Goal: Complete application form

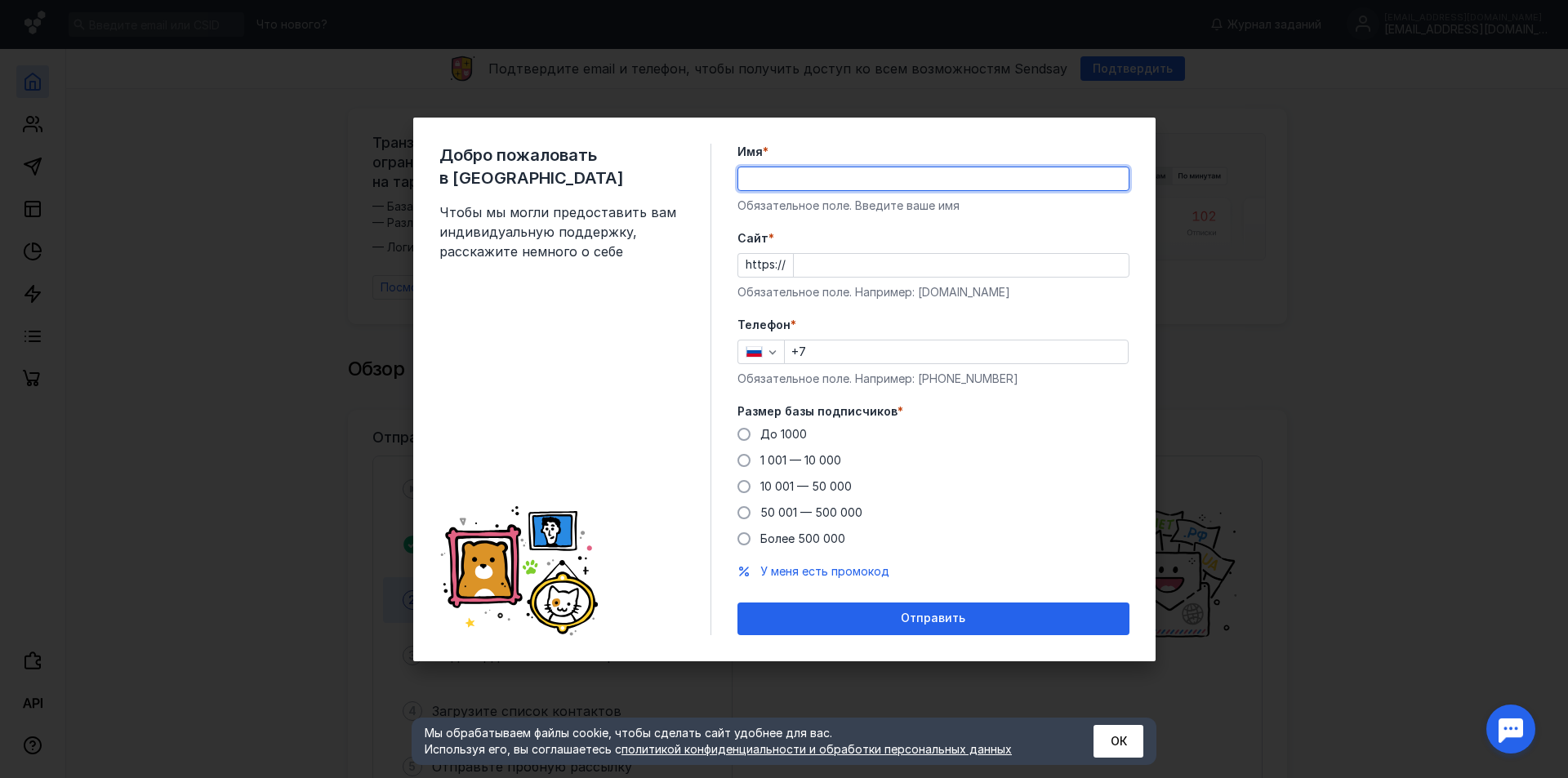
click at [911, 171] on input "Имя *" at bounding box center [933, 179] width 390 height 22
type input "[PERSON_NAME]"
click at [903, 261] on input "Cайт *" at bounding box center [961, 265] width 335 height 22
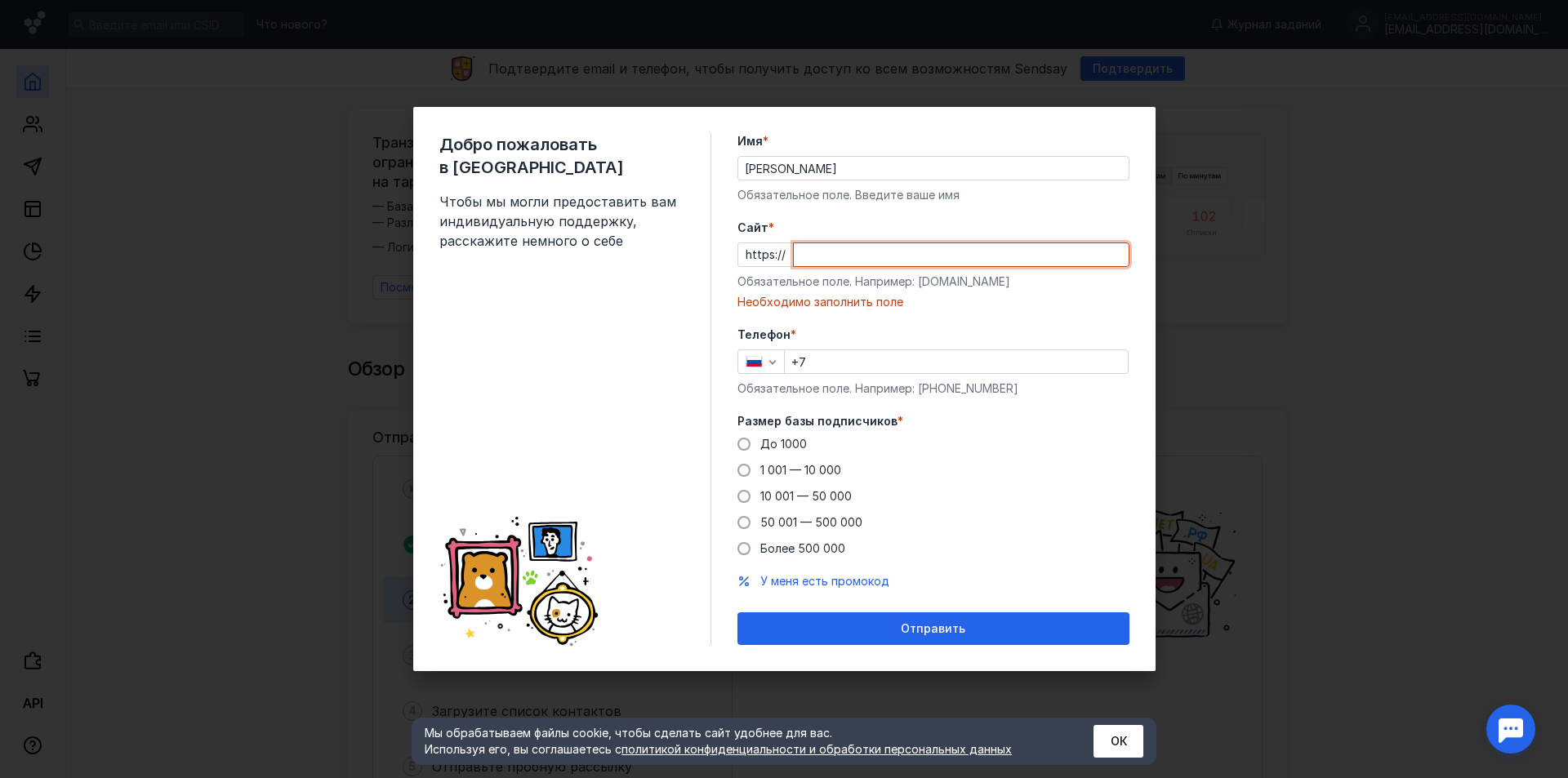
paste input "[DOMAIN_NAME][URL]"
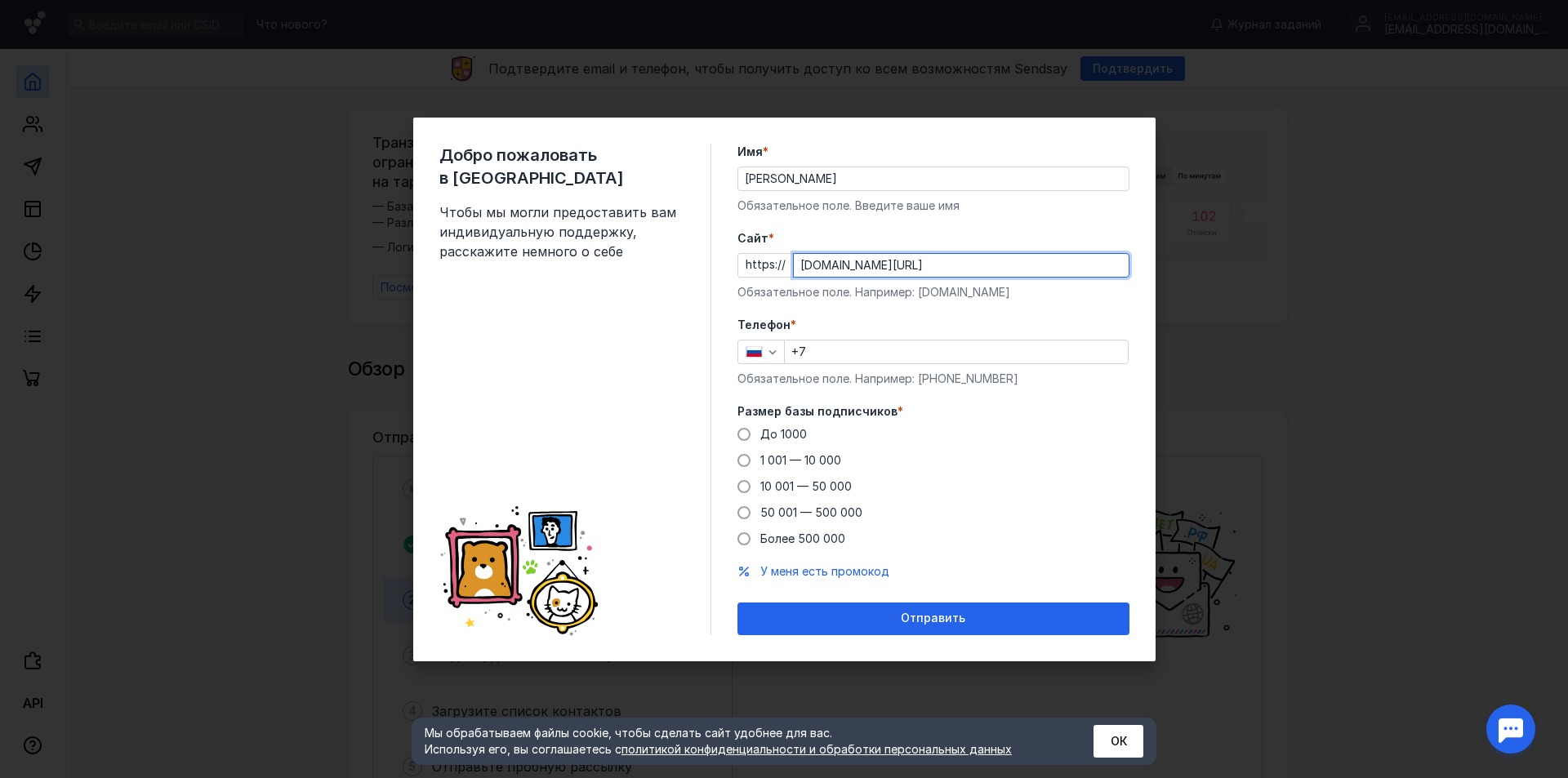
type input "[DOMAIN_NAME][URL]"
click at [911, 341] on input "+7" at bounding box center [956, 352] width 343 height 22
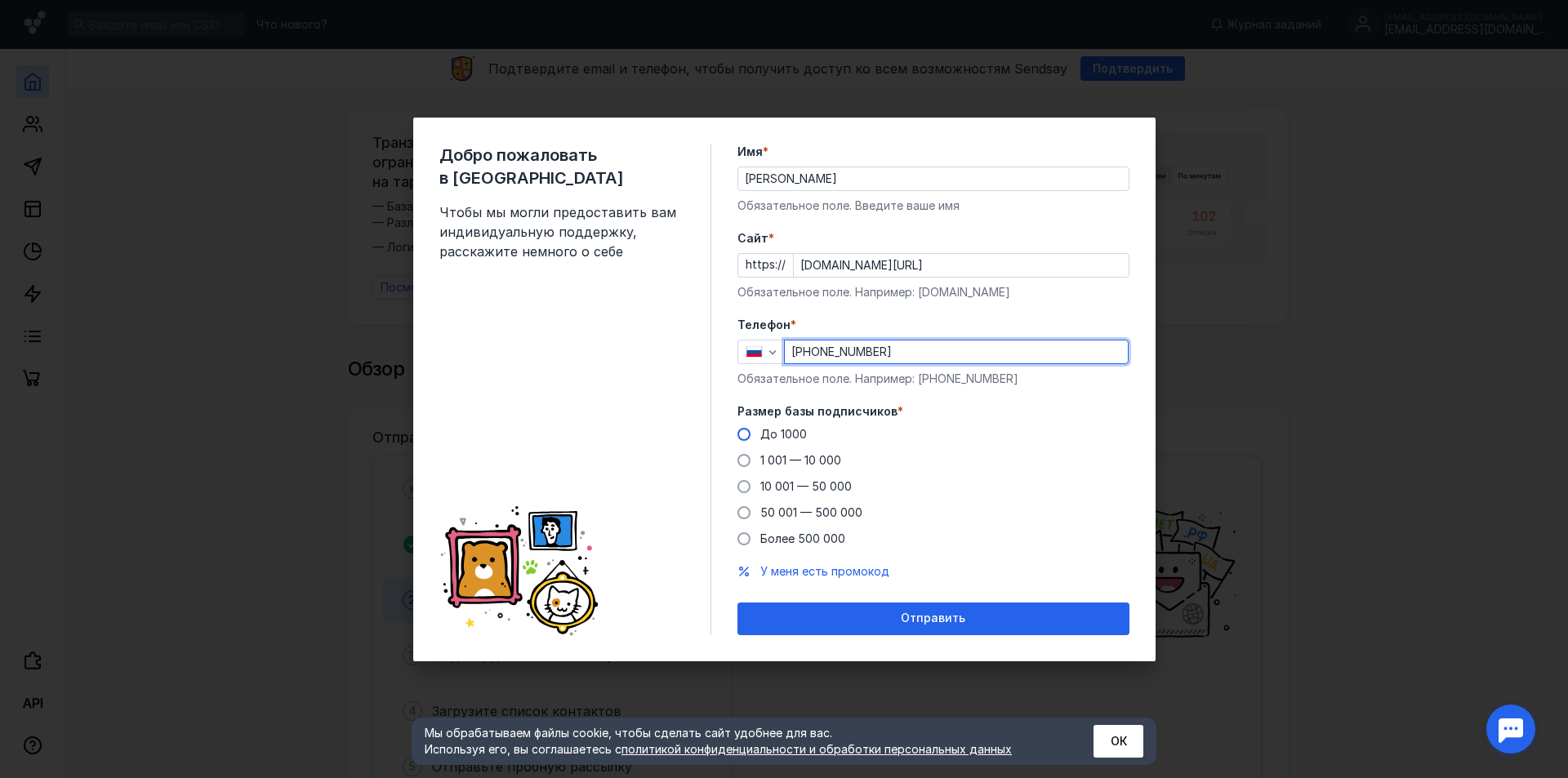
type input "[PHONE_NUMBER]"
click at [771, 426] on div "До 1000" at bounding box center [784, 433] width 47 height 16
click at [0, 0] on input "До 1000" at bounding box center [0, 0] width 0 height 0
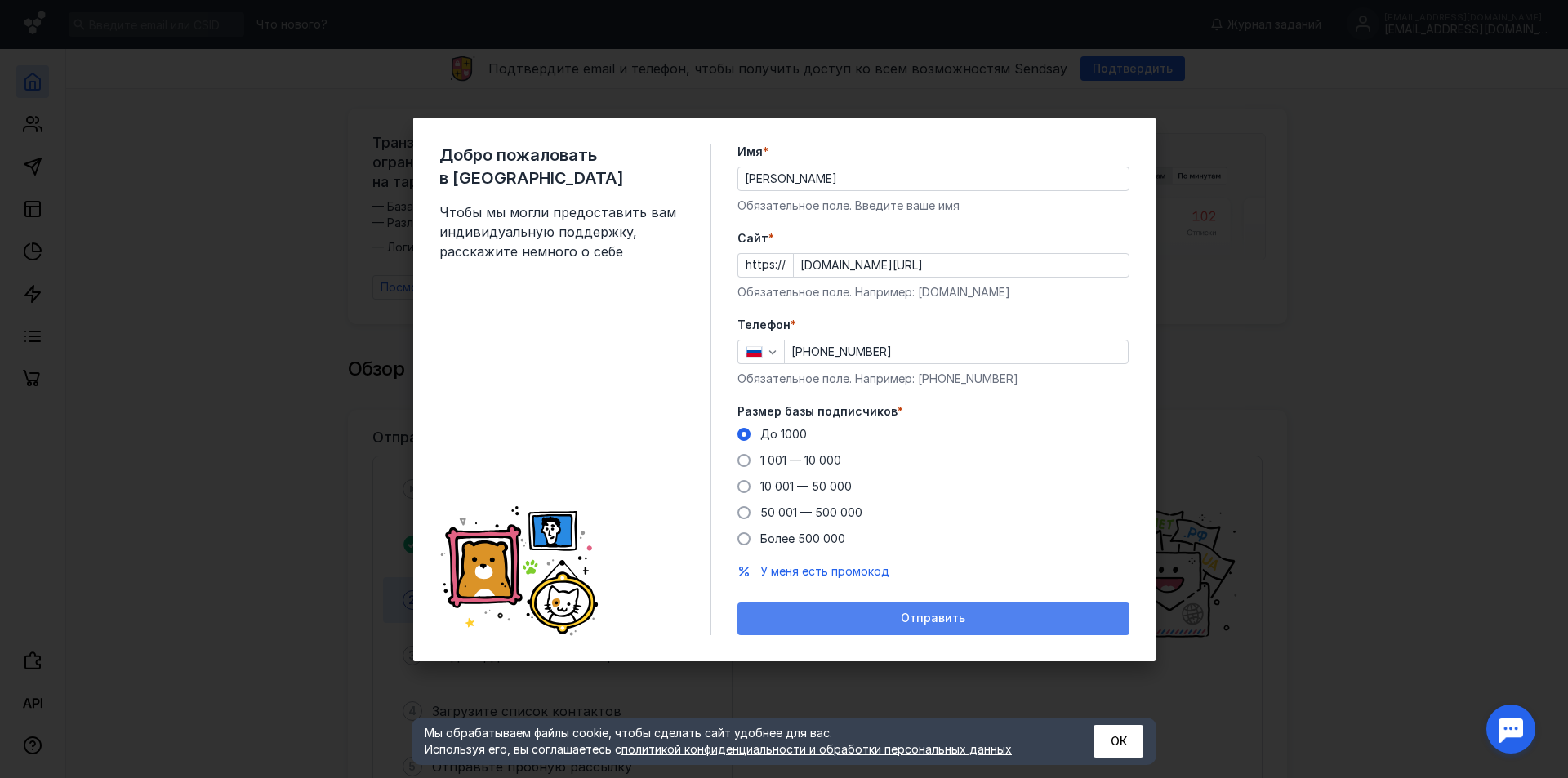
click at [1004, 617] on div "Отправить" at bounding box center [932, 618] width 375 height 14
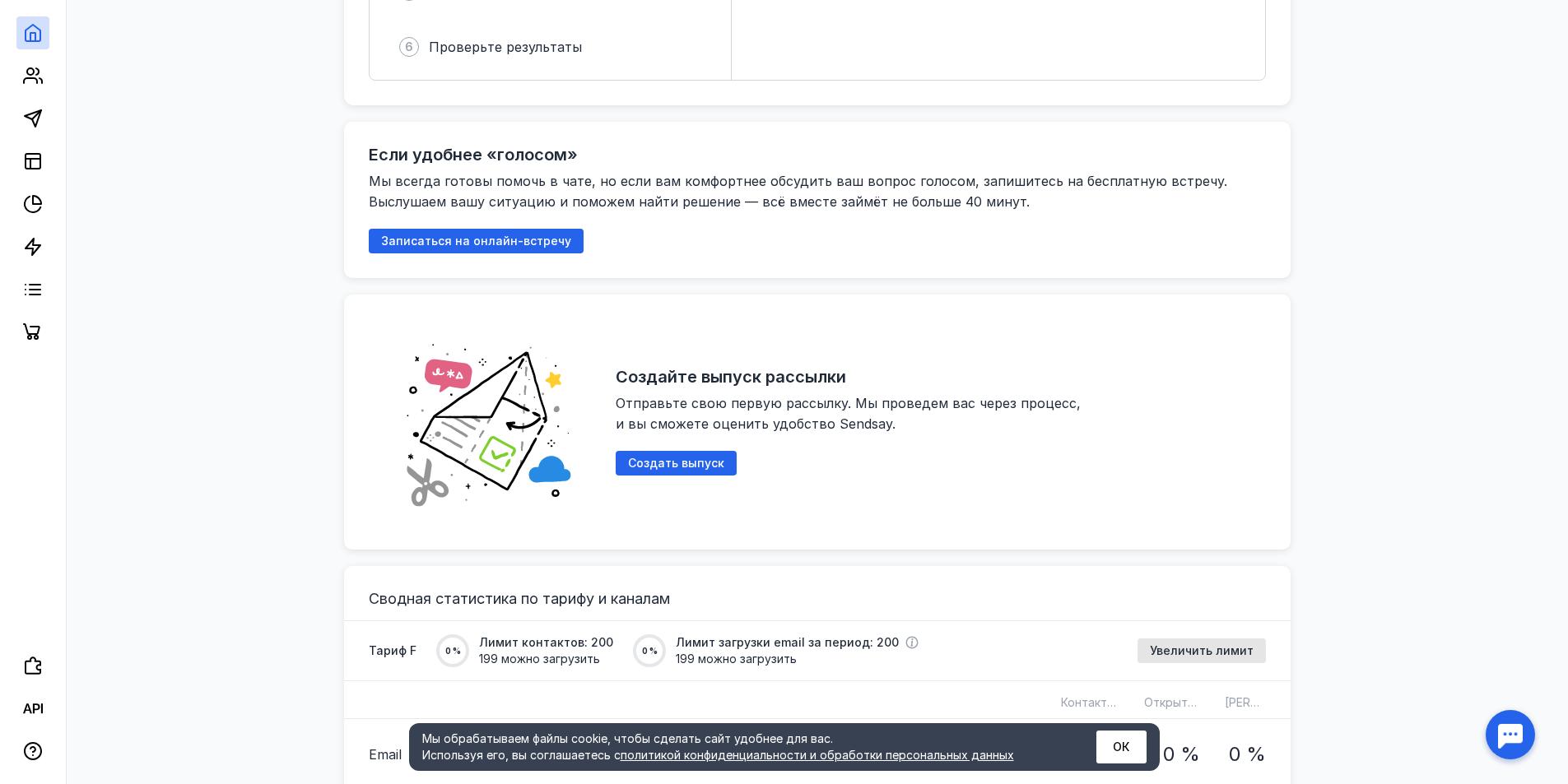
scroll to position [864, 0]
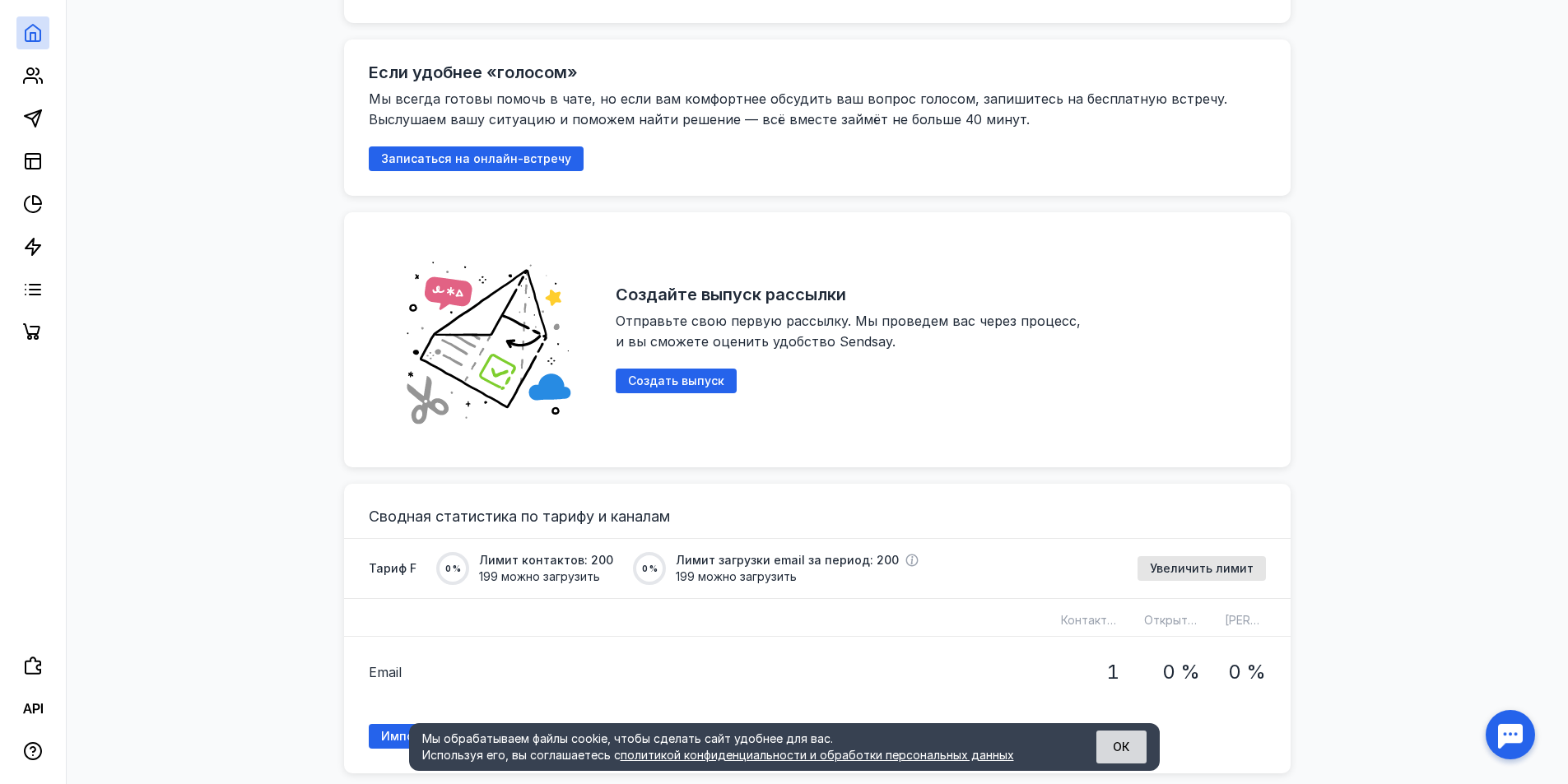
click at [1128, 752] on button "ОК" at bounding box center [1121, 747] width 50 height 33
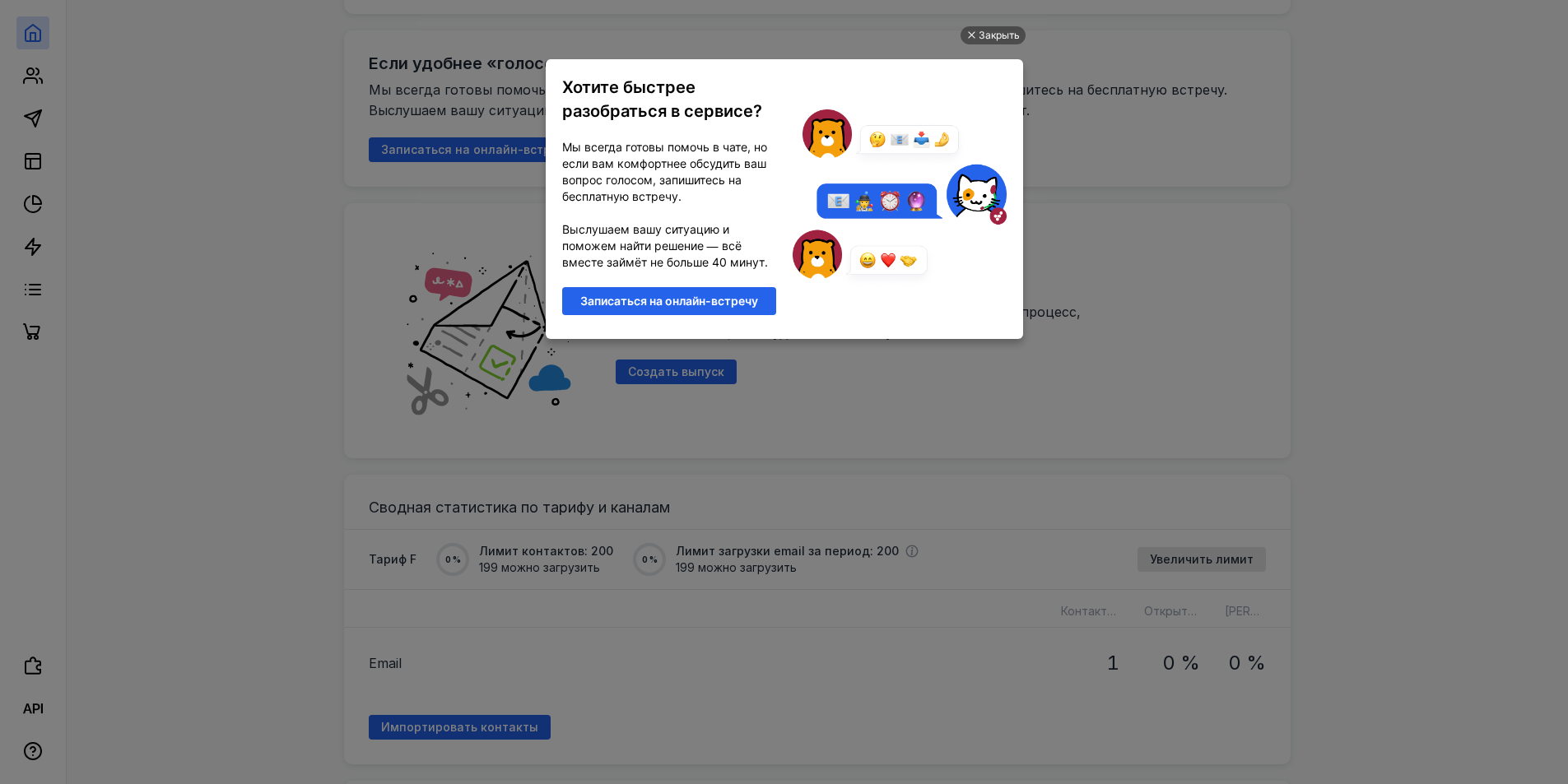
scroll to position [0, 0]
